Goal: Task Accomplishment & Management: Manage account settings

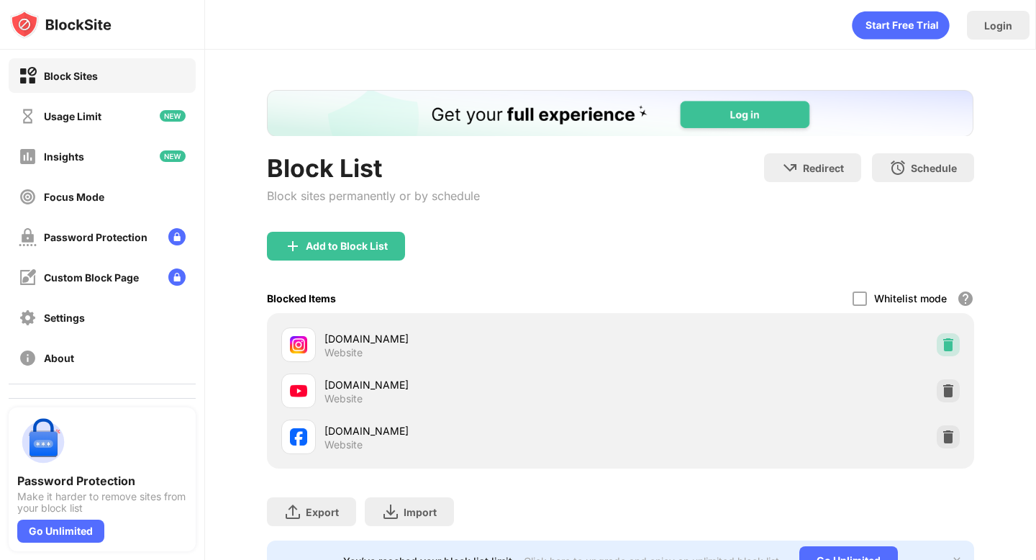
click at [941, 346] on img at bounding box center [948, 344] width 14 height 14
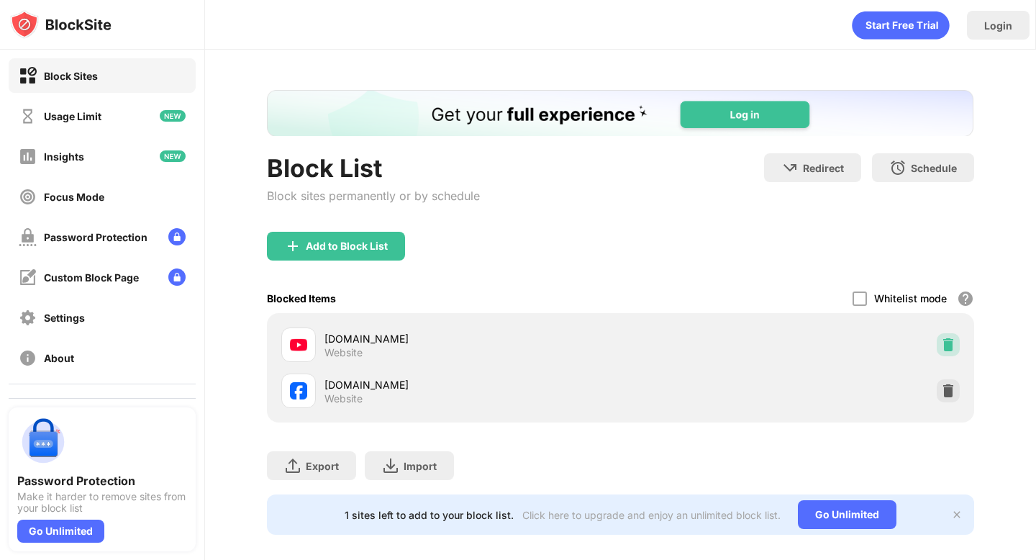
click at [941, 346] on img at bounding box center [948, 344] width 14 height 14
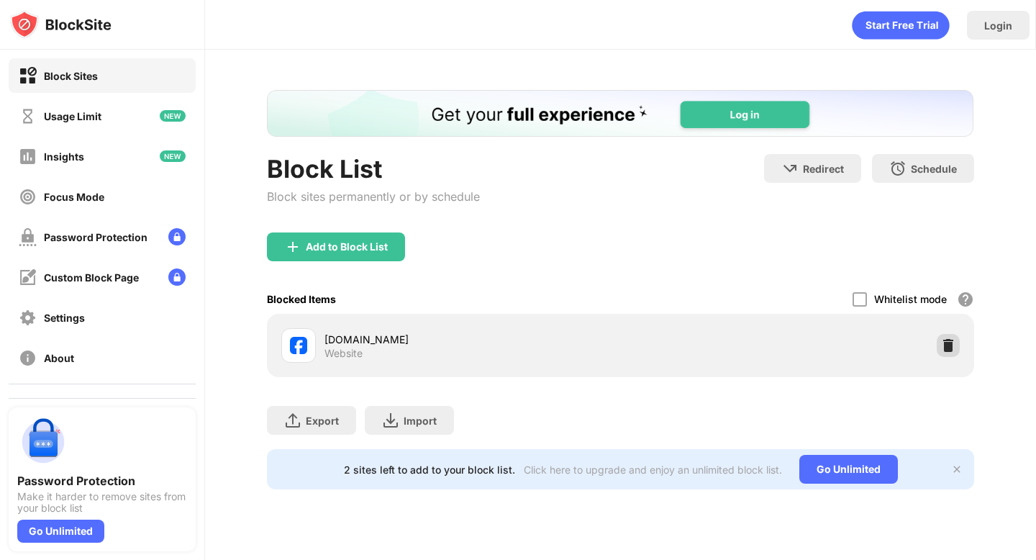
click at [946, 344] on img at bounding box center [948, 345] width 14 height 14
